Goal: Task Accomplishment & Management: Complete application form

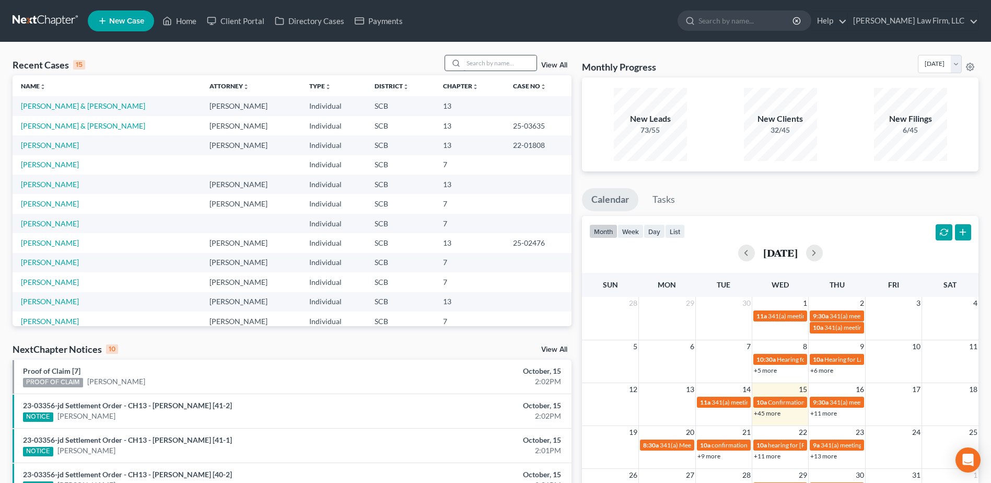
click at [481, 66] on input "search" at bounding box center [499, 62] width 73 height 15
type input "Calhoun"
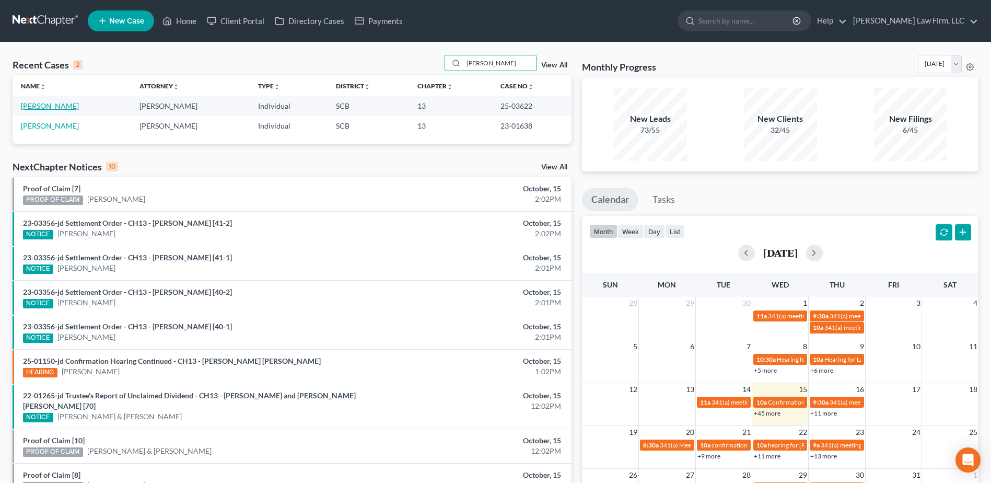
click at [59, 106] on link "[PERSON_NAME]" at bounding box center [50, 105] width 58 height 9
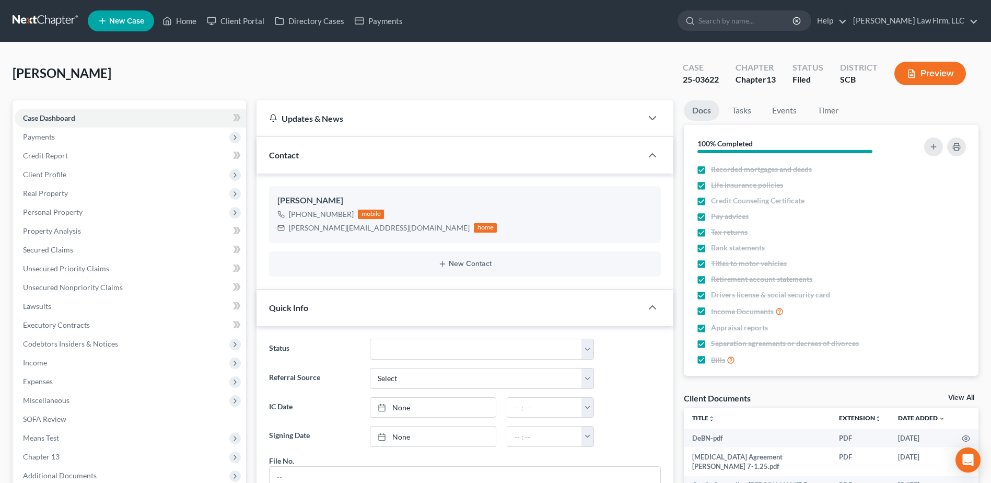
scroll to position [617, 0]
click at [37, 20] on link at bounding box center [46, 20] width 67 height 19
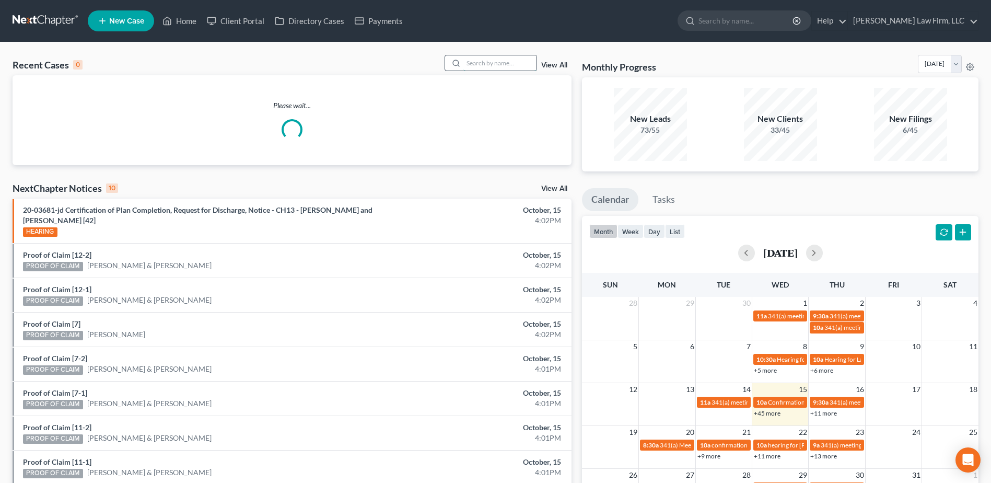
click at [479, 69] on input "search" at bounding box center [499, 62] width 73 height 15
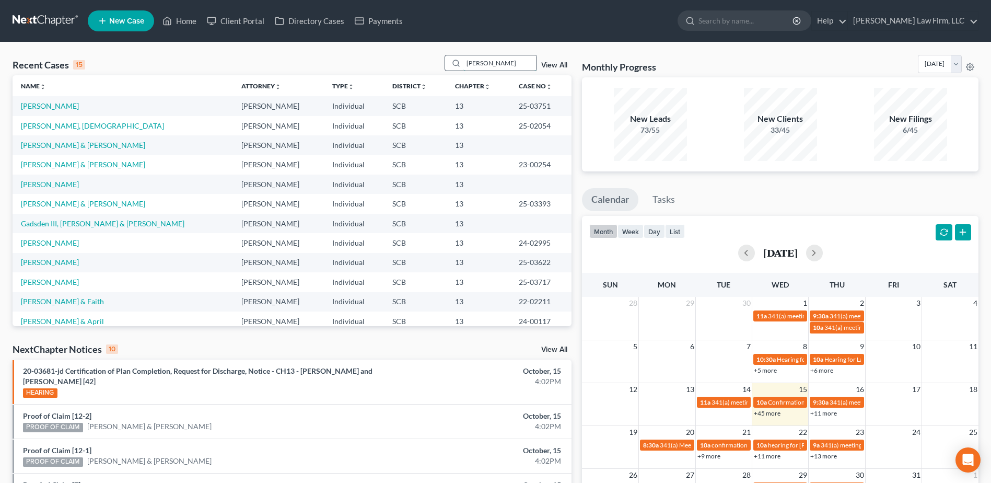
type input "[PERSON_NAME]"
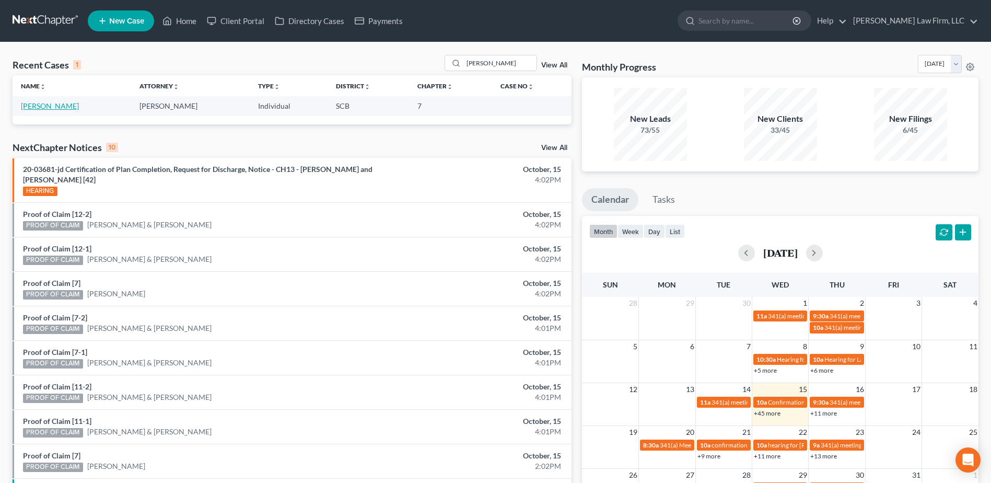
click at [52, 106] on link "[PERSON_NAME]" at bounding box center [50, 105] width 58 height 9
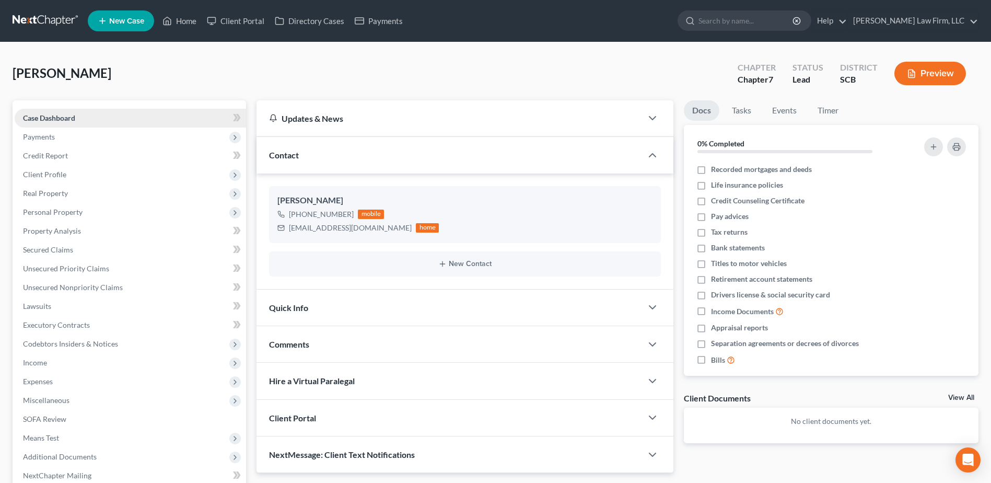
click at [50, 125] on link "Case Dashboard" at bounding box center [130, 118] width 231 height 19
click at [41, 135] on span "Payments" at bounding box center [39, 136] width 32 height 9
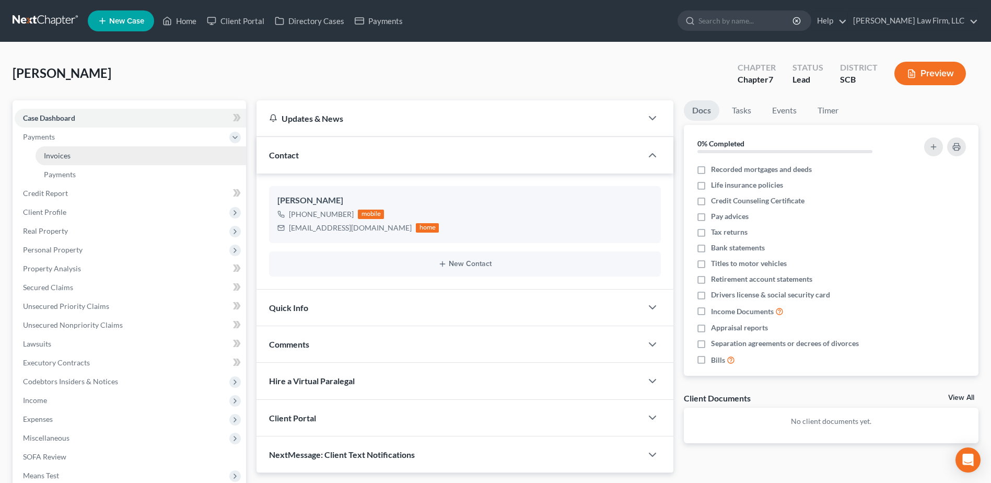
click at [59, 158] on span "Invoices" at bounding box center [57, 155] width 27 height 9
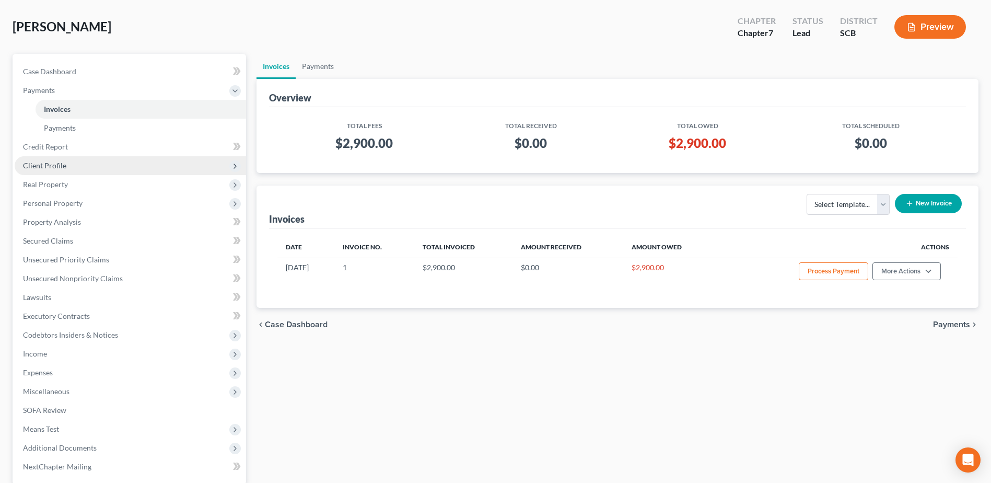
scroll to position [43, 0]
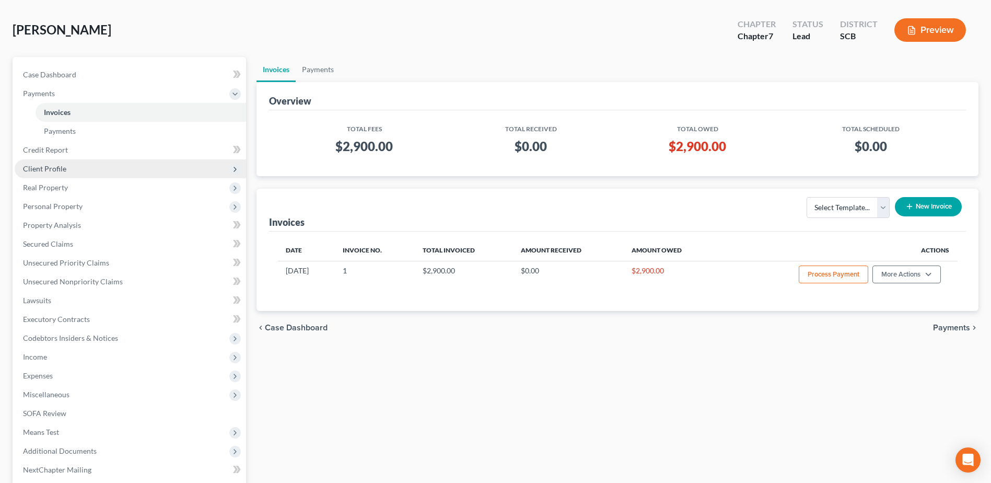
click at [91, 162] on span "Client Profile" at bounding box center [130, 168] width 231 height 19
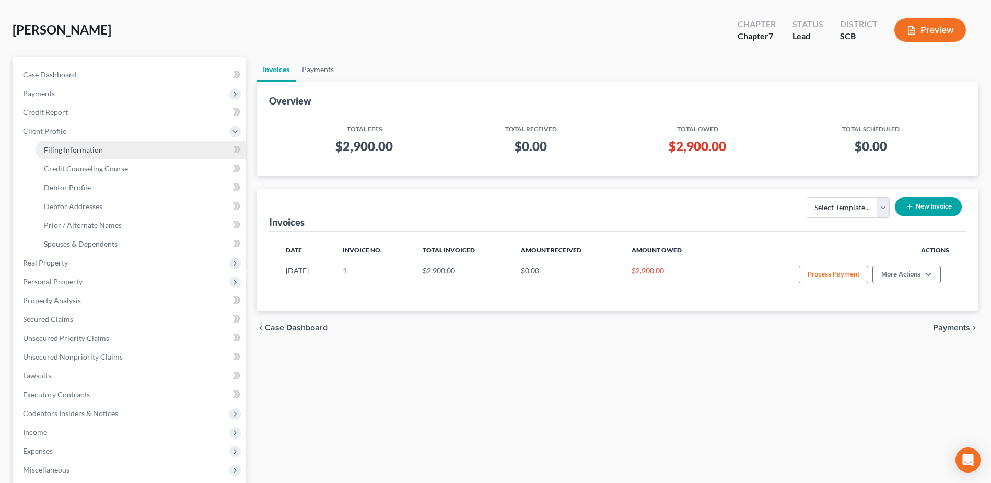
click at [72, 148] on span "Filing Information" at bounding box center [73, 149] width 59 height 9
select select "1"
select select "0"
select select "1"
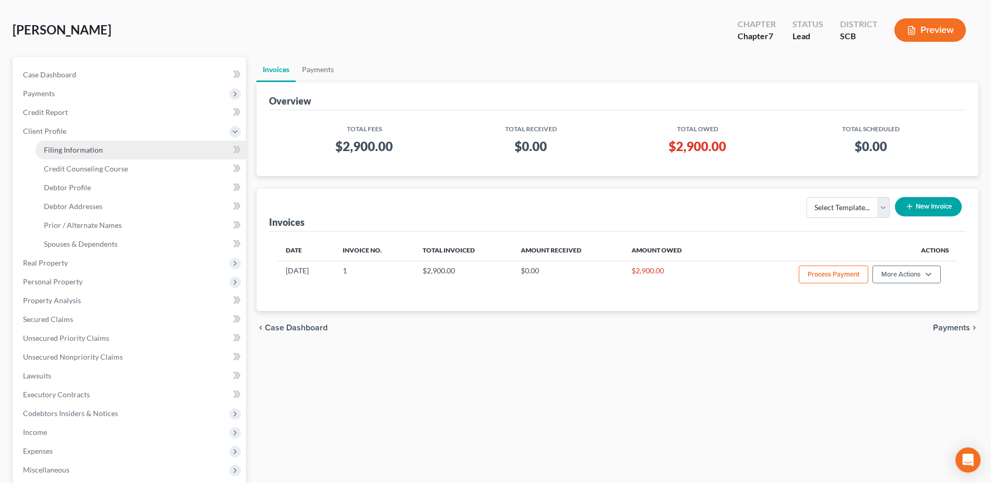
select select "42"
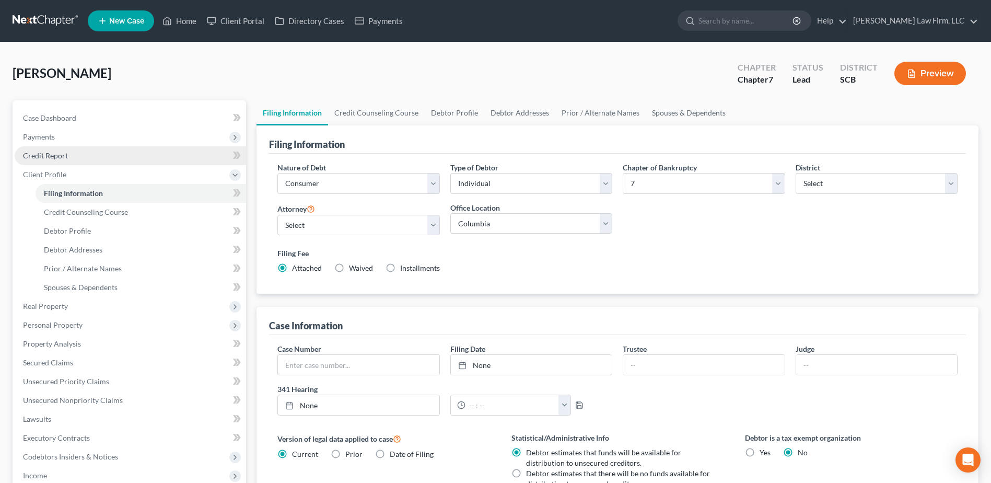
click at [73, 158] on link "Credit Report" at bounding box center [130, 155] width 231 height 19
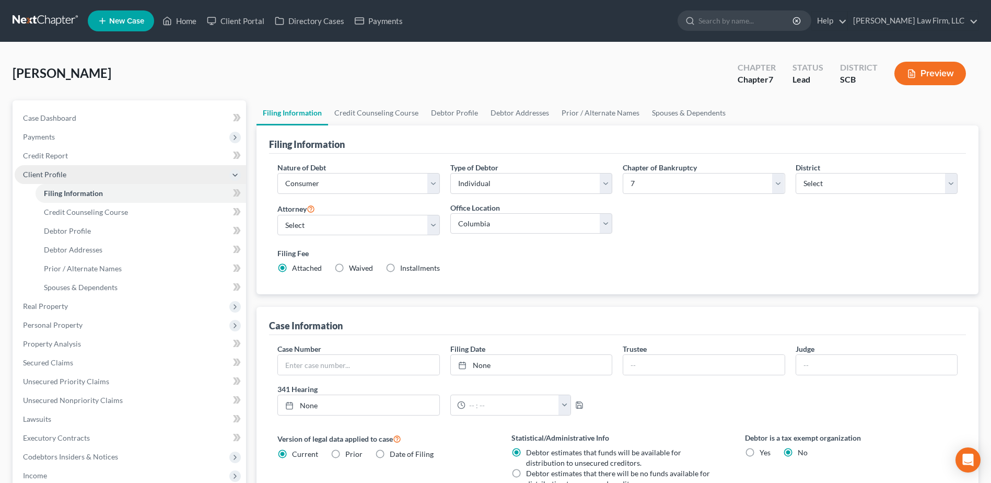
click at [69, 175] on span "Client Profile" at bounding box center [130, 174] width 231 height 19
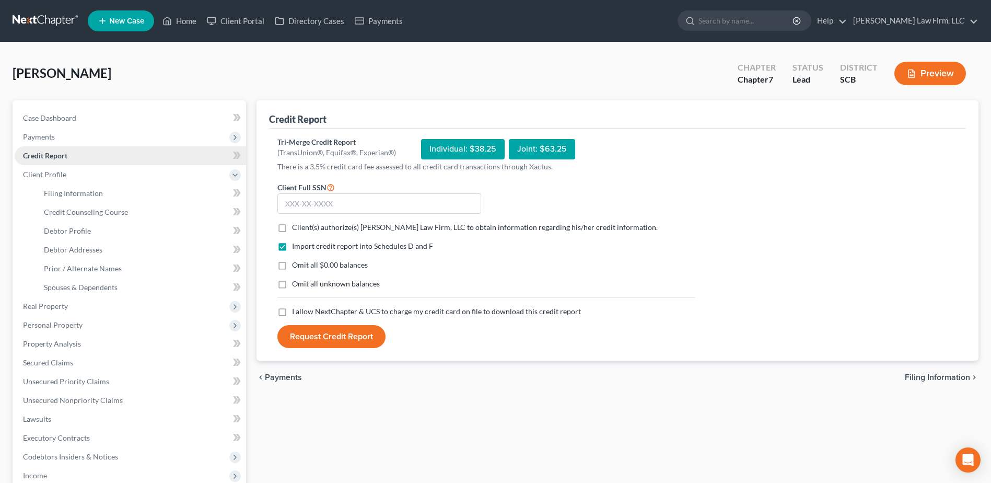
click at [63, 150] on link "Credit Report" at bounding box center [130, 155] width 231 height 19
click at [50, 21] on link at bounding box center [46, 20] width 67 height 19
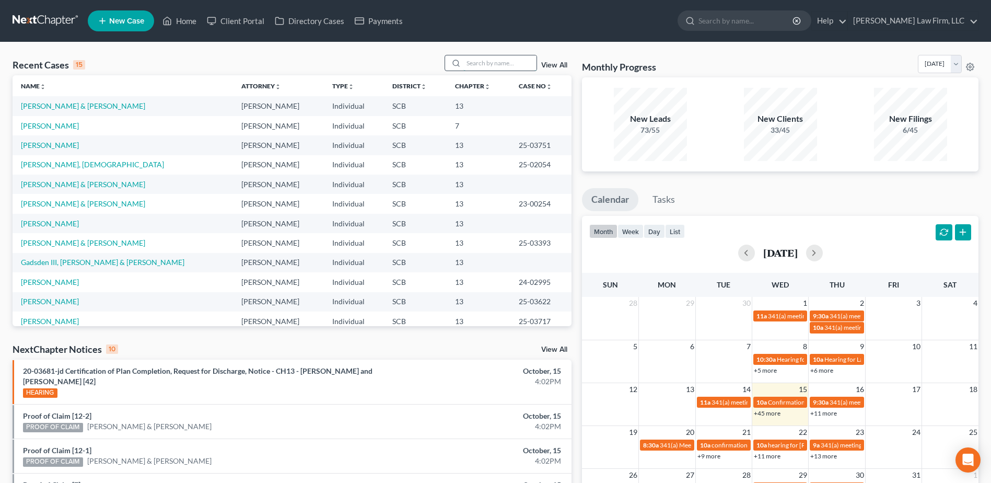
click at [492, 58] on input "search" at bounding box center [499, 62] width 73 height 15
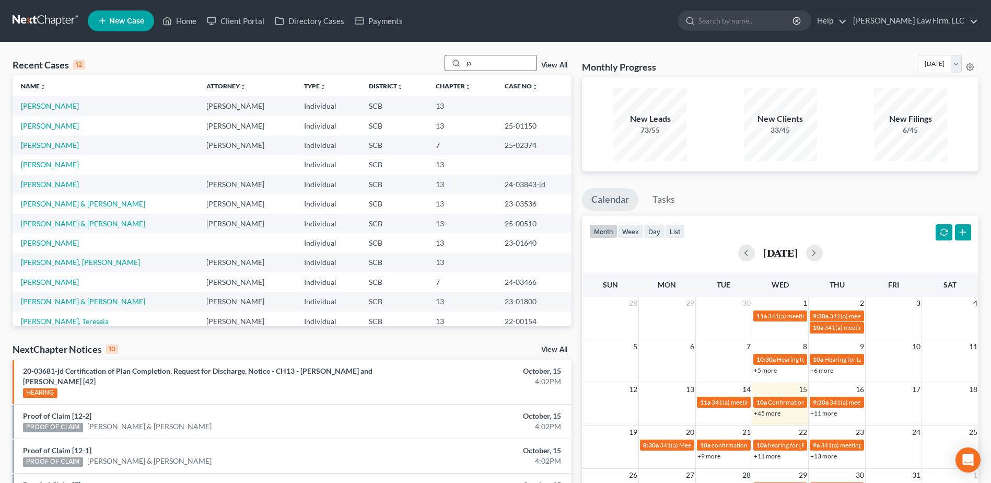
type input "j"
type input "[PERSON_NAME]"
drag, startPoint x: 515, startPoint y: 62, endPoint x: 459, endPoint y: 67, distance: 56.6
click at [459, 67] on div "[PERSON_NAME]" at bounding box center [491, 63] width 93 height 16
